Goal: Navigation & Orientation: Find specific page/section

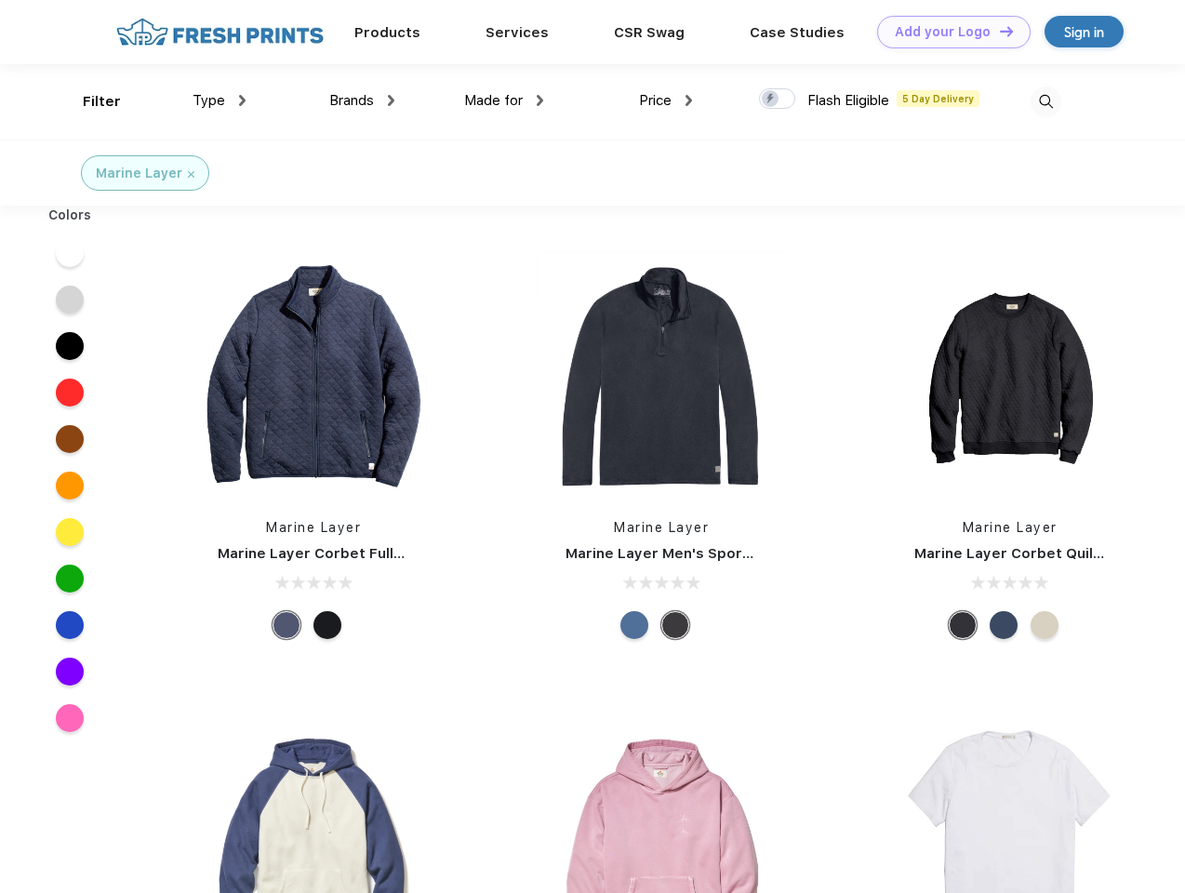
click at [947, 32] on link "Add your Logo Design Tool" at bounding box center [954, 32] width 154 height 33
click at [0, 0] on div "Design Tool" at bounding box center [0, 0] width 0 height 0
click at [998, 31] on link "Add your Logo Design Tool" at bounding box center [954, 32] width 154 height 33
click at [89, 101] on div "Filter" at bounding box center [102, 101] width 38 height 21
click at [220, 100] on span "Type" at bounding box center [209, 100] width 33 height 17
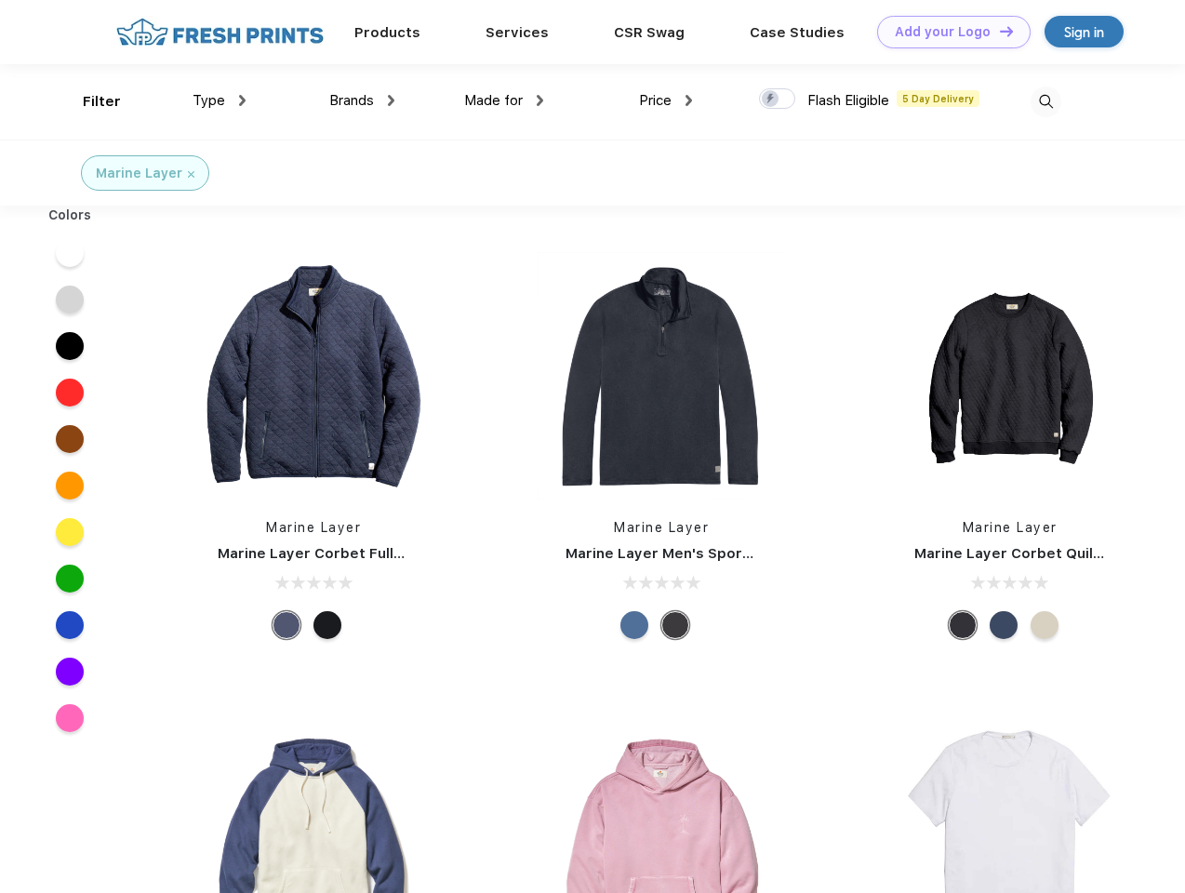
click at [362, 100] on span "Brands" at bounding box center [351, 100] width 45 height 17
click at [504, 100] on span "Made for" at bounding box center [493, 100] width 59 height 17
click at [666, 100] on span "Price" at bounding box center [655, 100] width 33 height 17
click at [778, 100] on div at bounding box center [777, 98] width 36 height 20
click at [771, 100] on input "checkbox" at bounding box center [765, 93] width 12 height 12
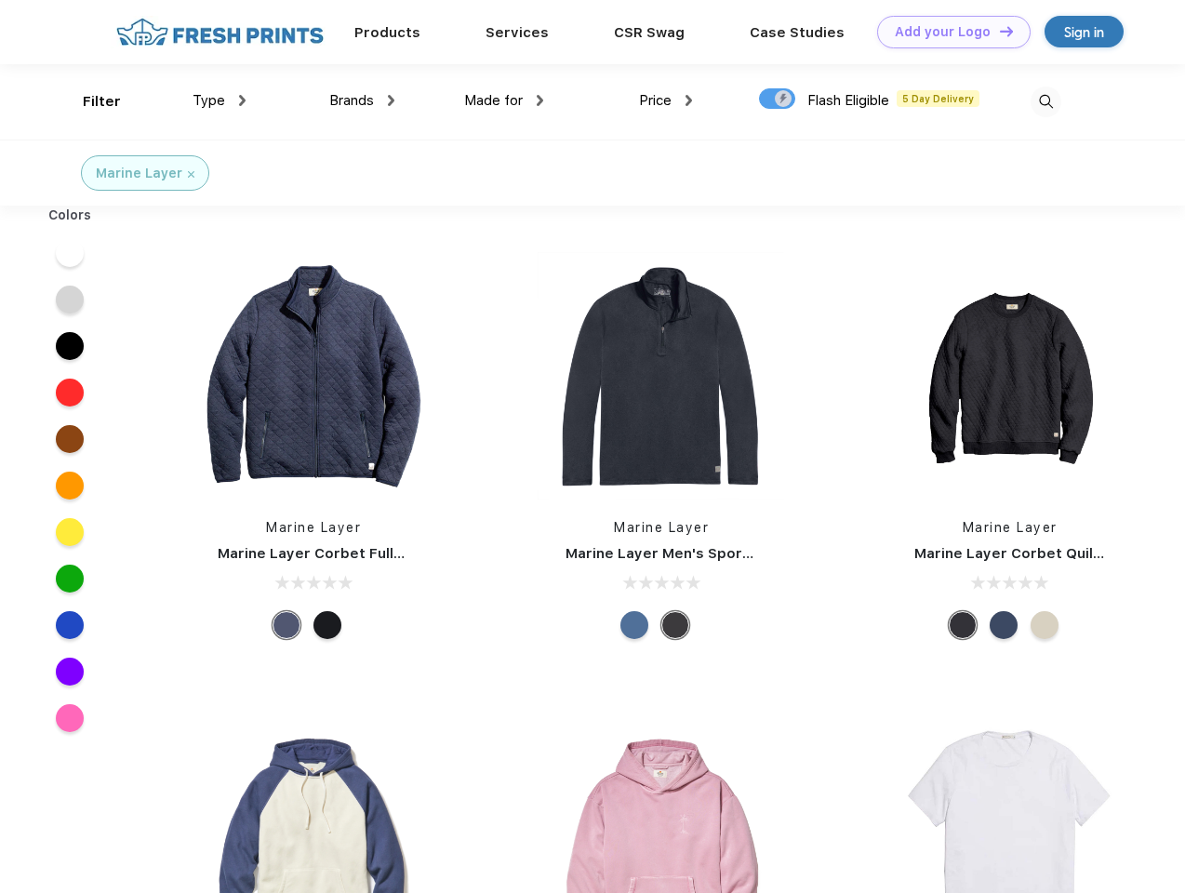
click at [1046, 101] on img at bounding box center [1046, 102] width 31 height 31
